Goal: Find specific page/section: Find specific page/section

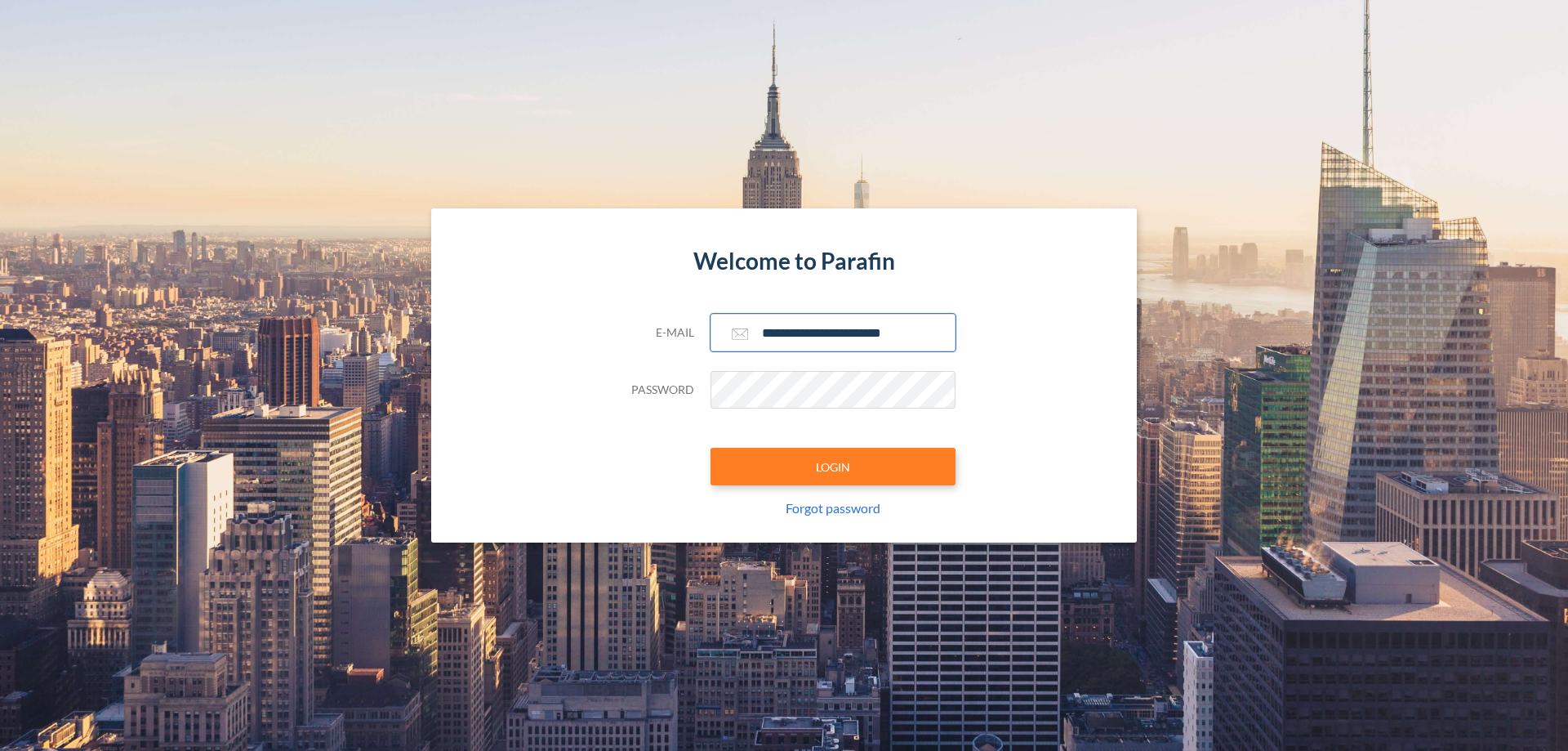
type input "**********"
click at [833, 467] on button "LOGIN" at bounding box center [833, 467] width 245 height 38
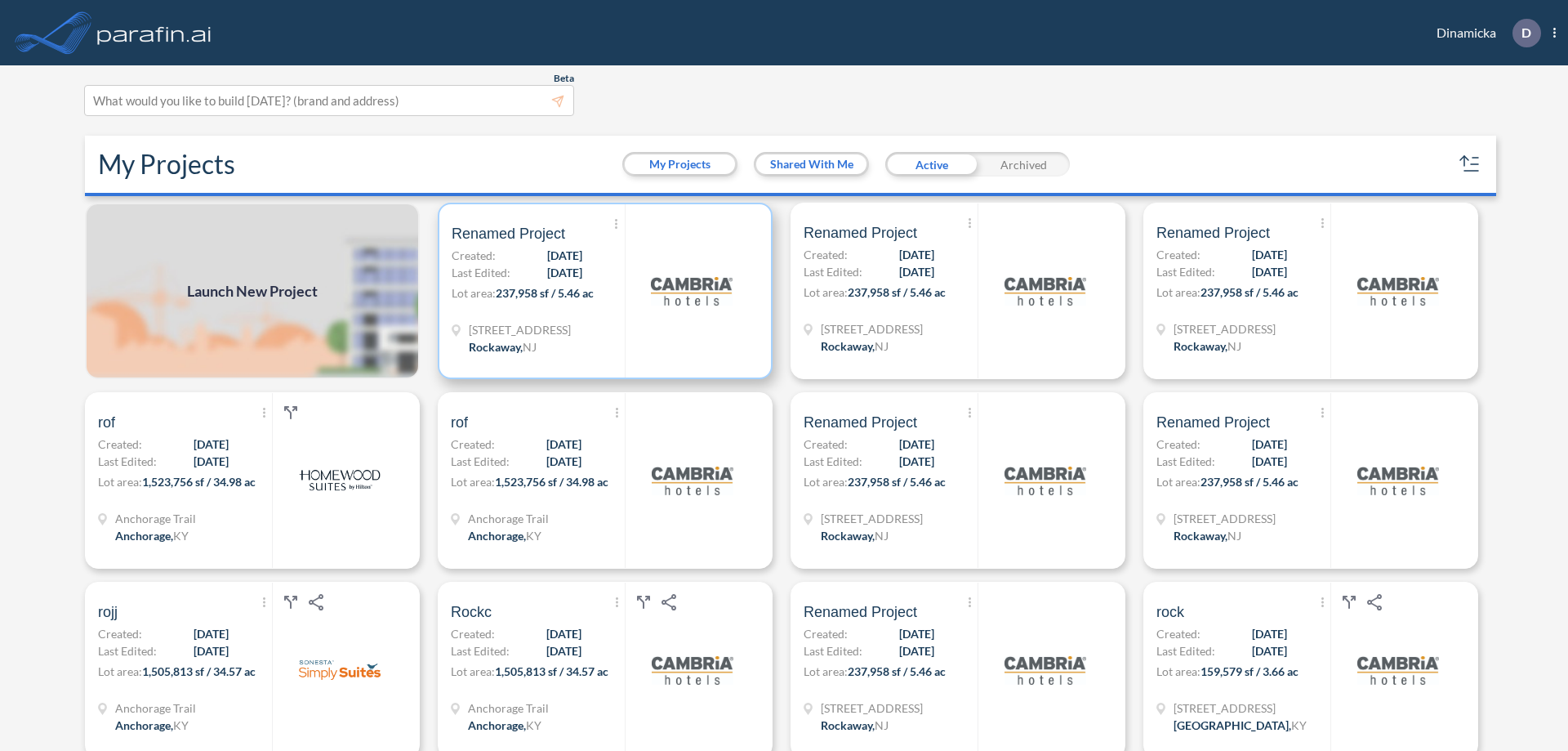
scroll to position [4, 0]
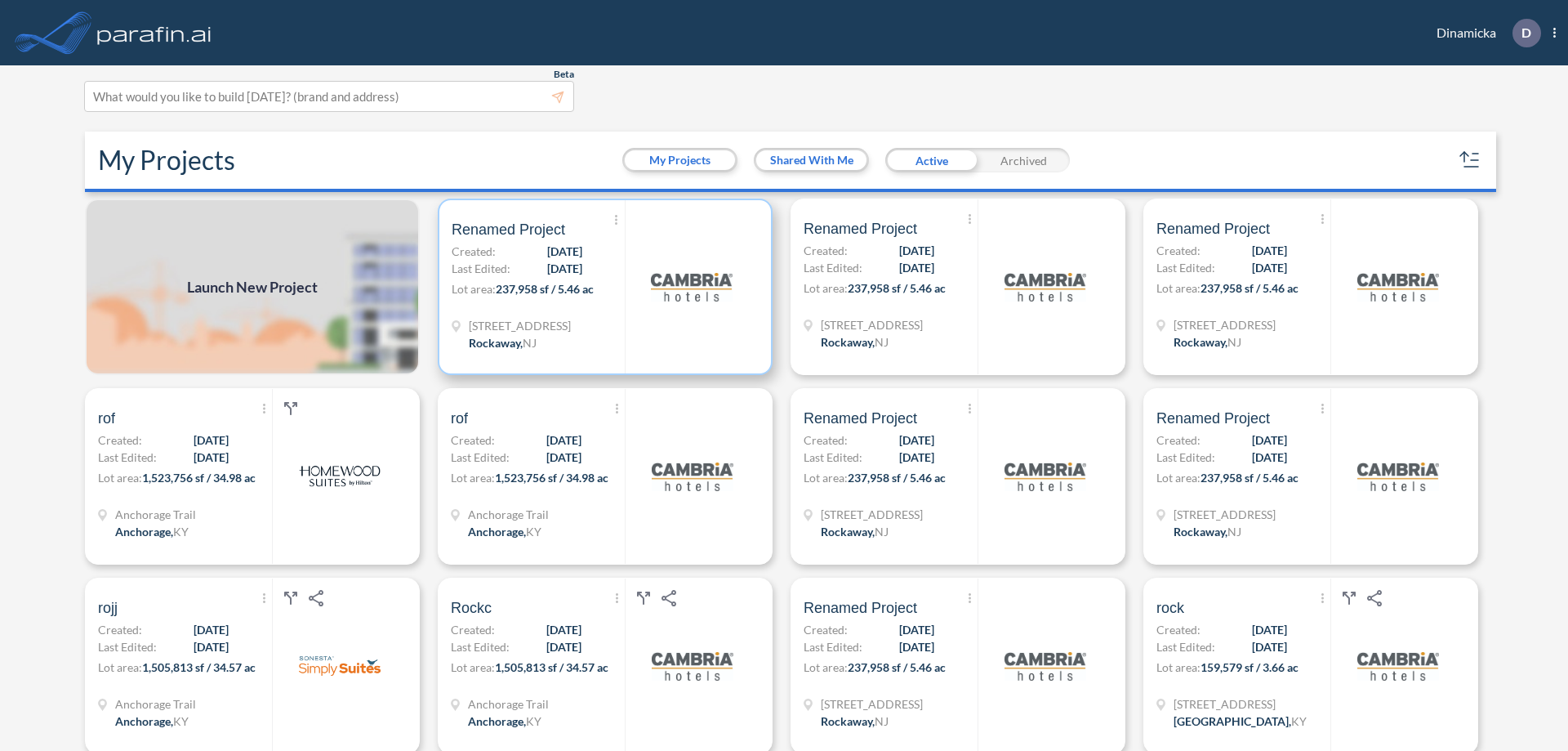
click at [602, 287] on p "Lot area: 237,958 sf / 5.46 ac" at bounding box center [539, 292] width 173 height 24
